Goal: Information Seeking & Learning: Check status

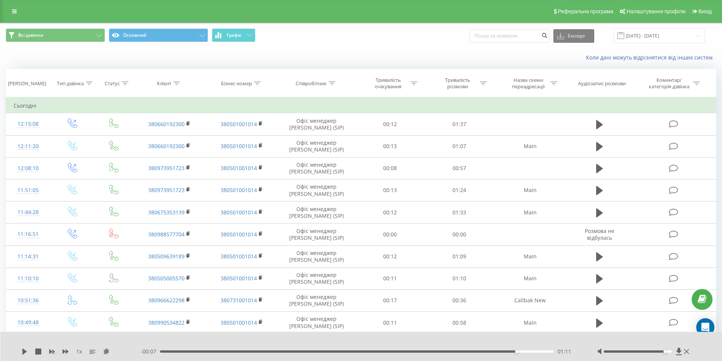
click at [20, 12] on link at bounding box center [15, 11] width 14 height 11
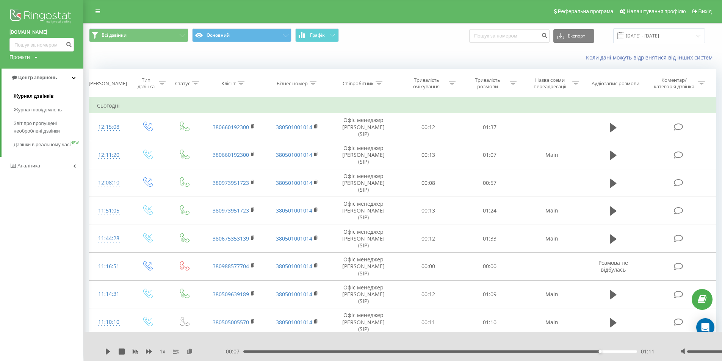
click at [37, 98] on span "Журнал дзвінків" at bounding box center [34, 97] width 40 height 8
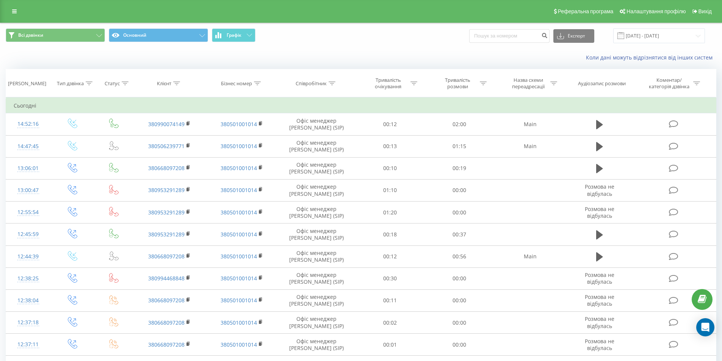
drag, startPoint x: 229, startPoint y: 50, endPoint x: 237, endPoint y: 66, distance: 18.0
click at [229, 50] on div "Коли дані можуть відрізнятися вiд інших систем" at bounding box center [361, 58] width 722 height 18
click at [17, 11] on link at bounding box center [15, 11] width 14 height 11
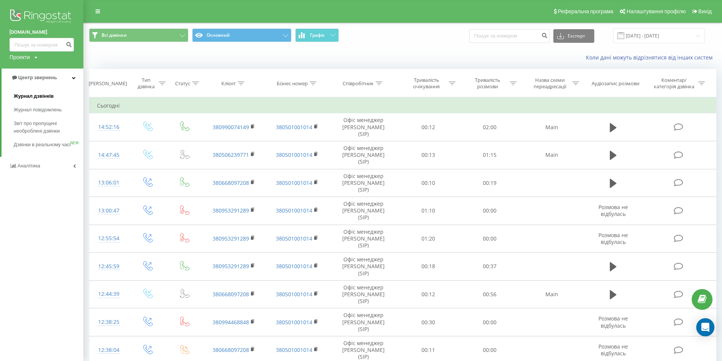
click at [40, 92] on link "Журнал дзвінків" at bounding box center [49, 96] width 70 height 14
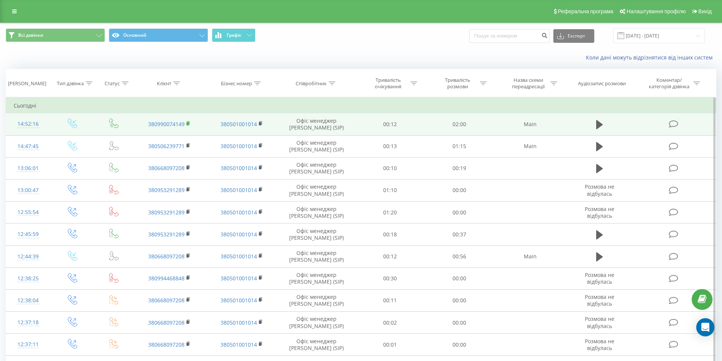
click at [189, 123] on icon at bounding box center [189, 123] width 4 height 5
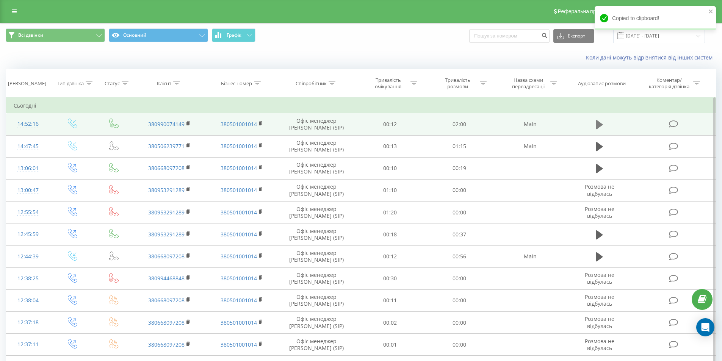
click at [602, 124] on icon at bounding box center [599, 124] width 7 height 11
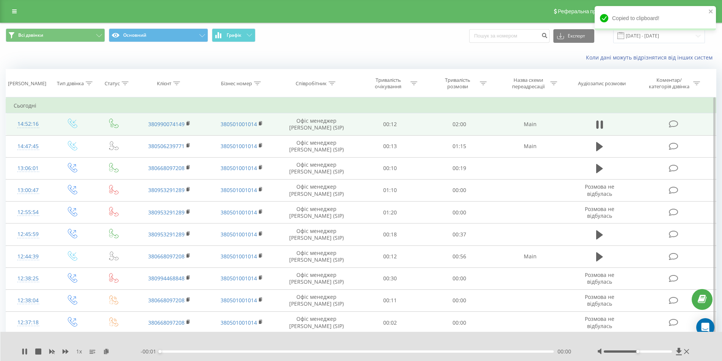
click at [280, 350] on div "- 00:01 00:00 00:00" at bounding box center [360, 352] width 438 height 8
click at [283, 350] on div "- 02:01 00:00 00:00" at bounding box center [360, 352] width 438 height 8
click at [283, 352] on div "00:00" at bounding box center [357, 352] width 394 height 2
click at [664, 354] on div at bounding box center [645, 352] width 94 height 8
click at [663, 351] on div at bounding box center [638, 352] width 68 height 2
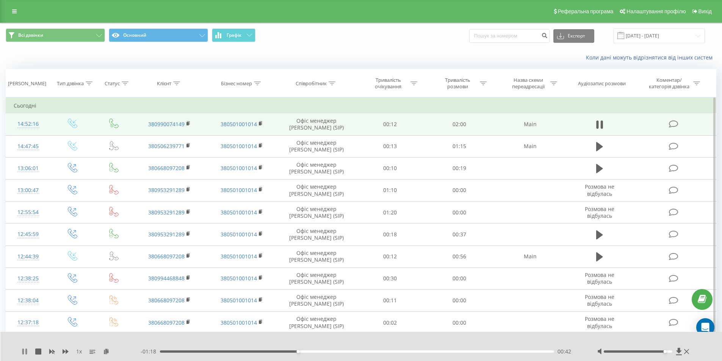
click at [27, 353] on icon at bounding box center [26, 352] width 2 height 6
